Goal: Task Accomplishment & Management: Manage account settings

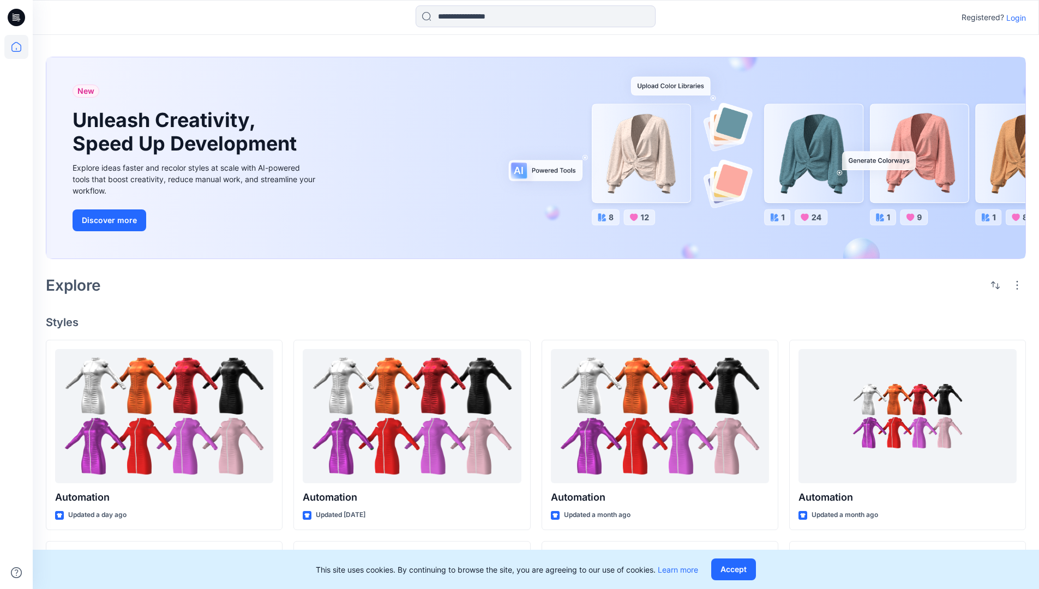
click at [1013, 17] on p "Login" at bounding box center [1016, 17] width 20 height 11
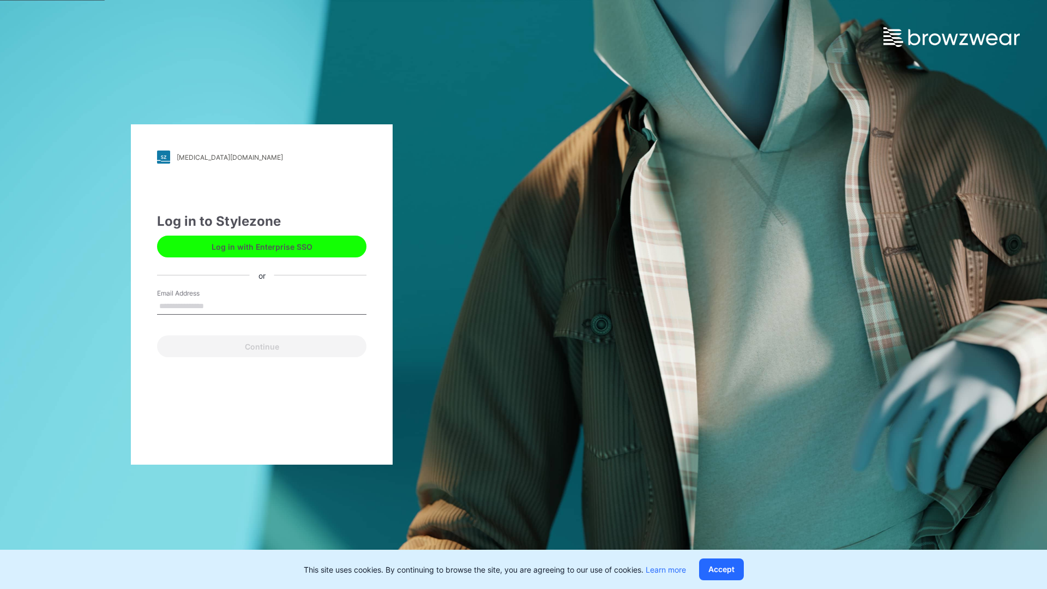
click at [215, 305] on input "Email Address" at bounding box center [261, 306] width 209 height 16
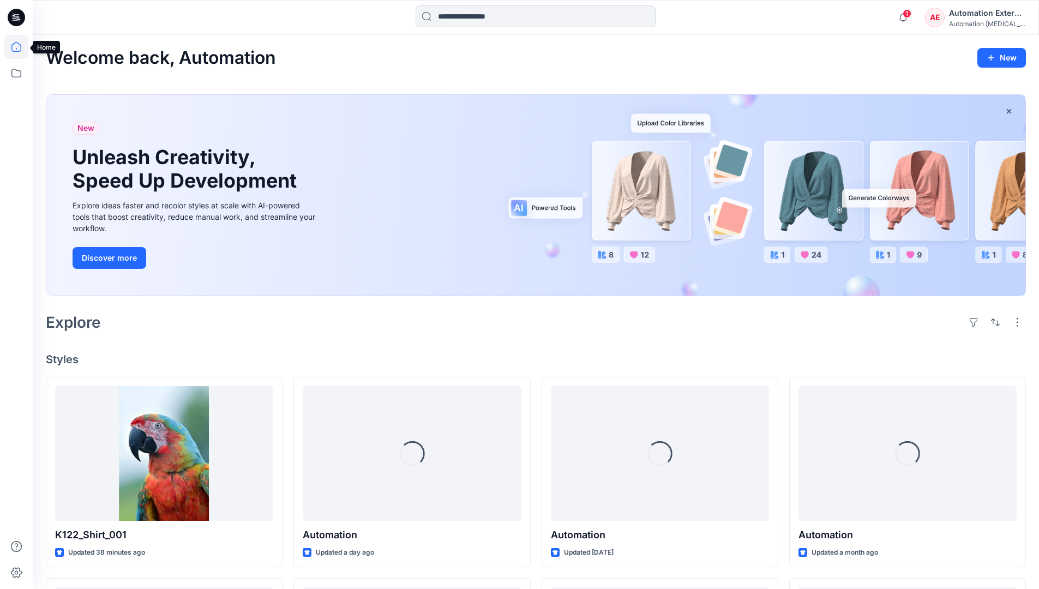
click at [21, 47] on icon at bounding box center [16, 47] width 10 height 10
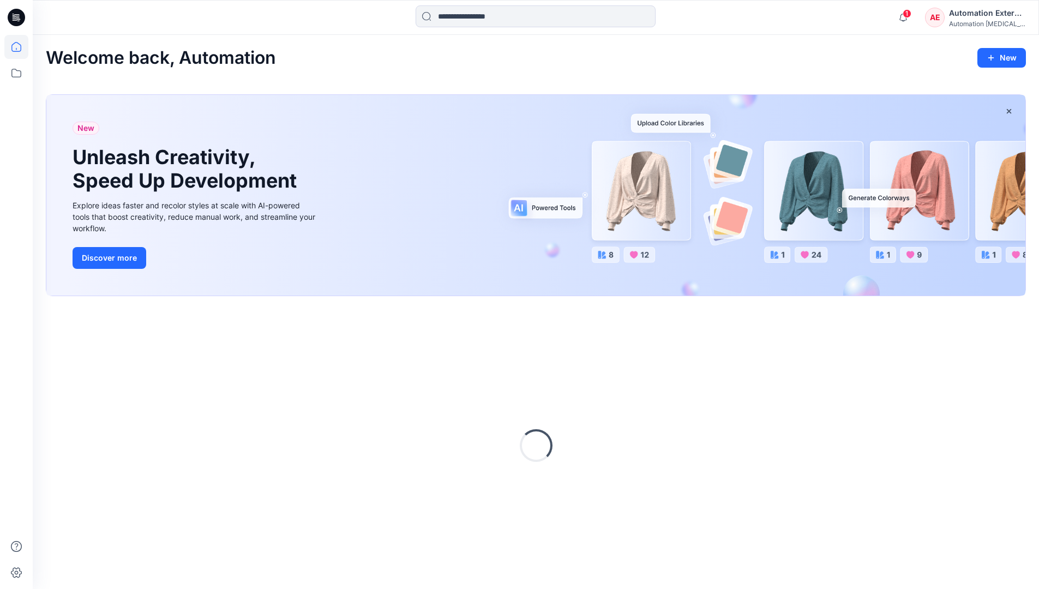
click at [949, 21] on div "AE Automation External Automation testim..." at bounding box center [975, 18] width 100 height 22
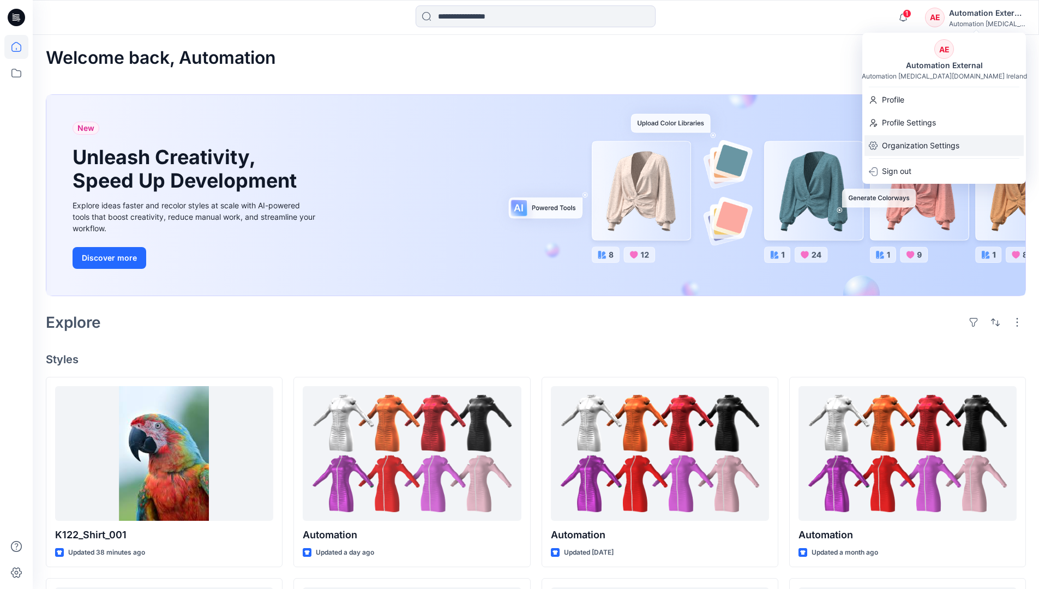
click at [944, 147] on p "Organization Settings" at bounding box center [920, 145] width 77 height 21
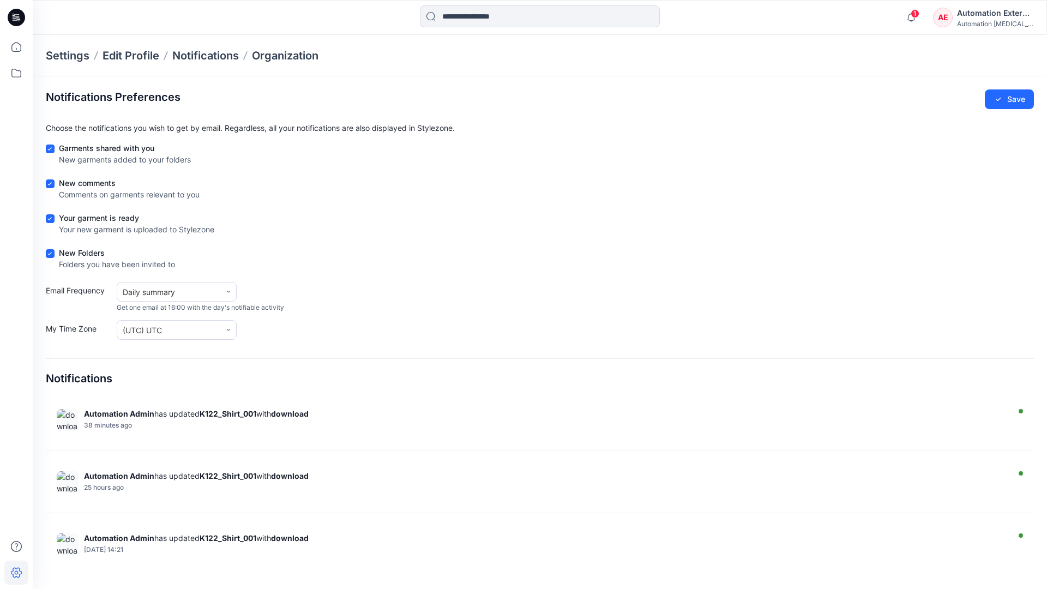
click at [996, 17] on div "Automation External" at bounding box center [995, 13] width 76 height 13
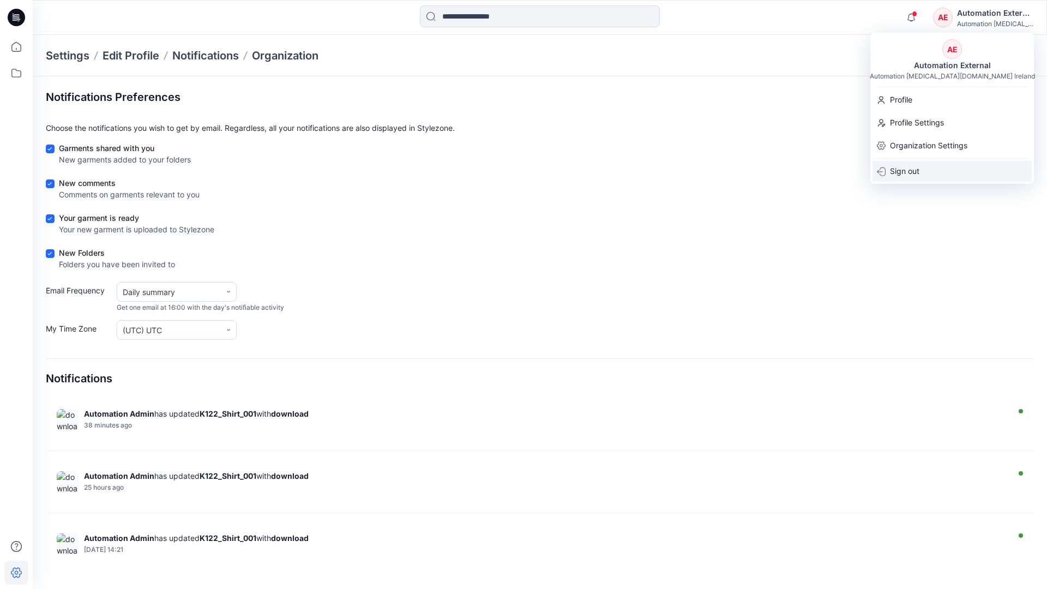
click at [926, 170] on div "Sign out" at bounding box center [952, 171] width 159 height 21
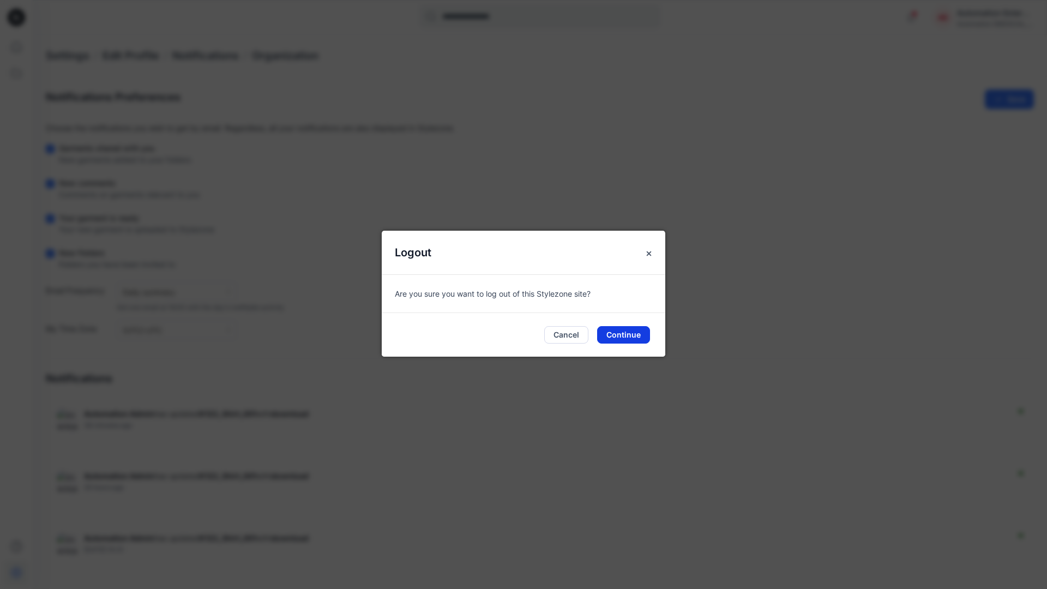
click at [631, 331] on button "Continue" at bounding box center [623, 334] width 53 height 17
